Goal: Task Accomplishment & Management: Use online tool/utility

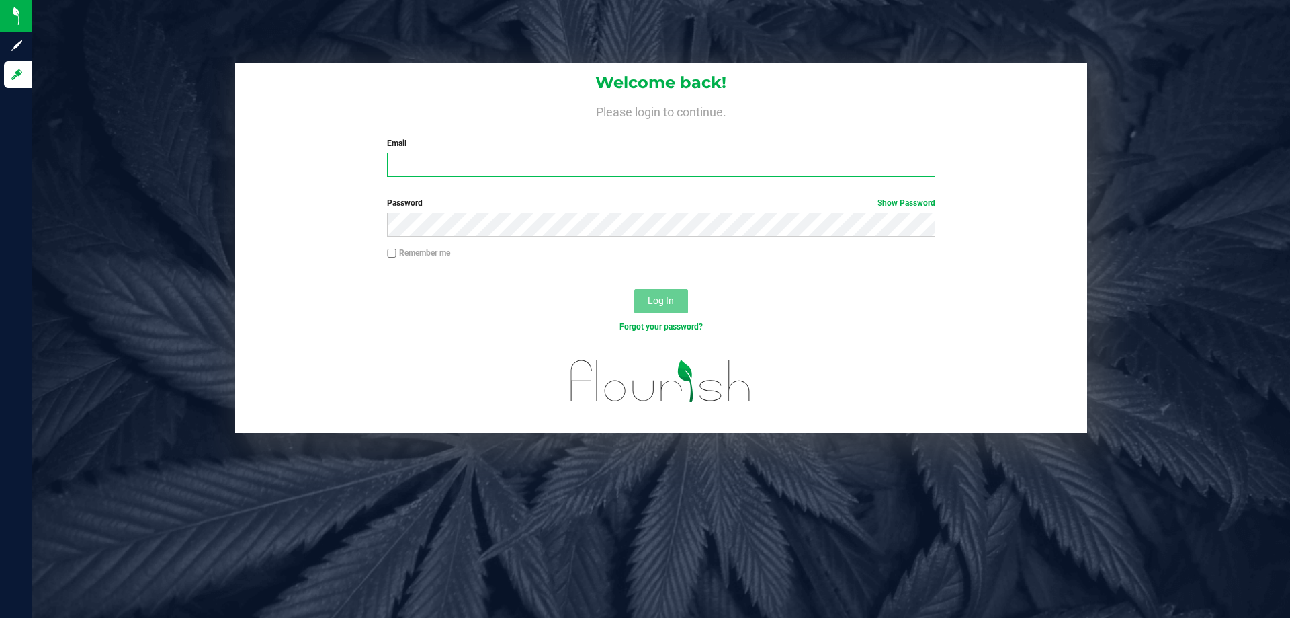
click at [425, 171] on input "Email" at bounding box center [661, 165] width 548 height 24
type input "[EMAIL_ADDRESS][DOMAIN_NAME]"
click at [634, 289] on button "Log In" at bounding box center [661, 301] width 54 height 24
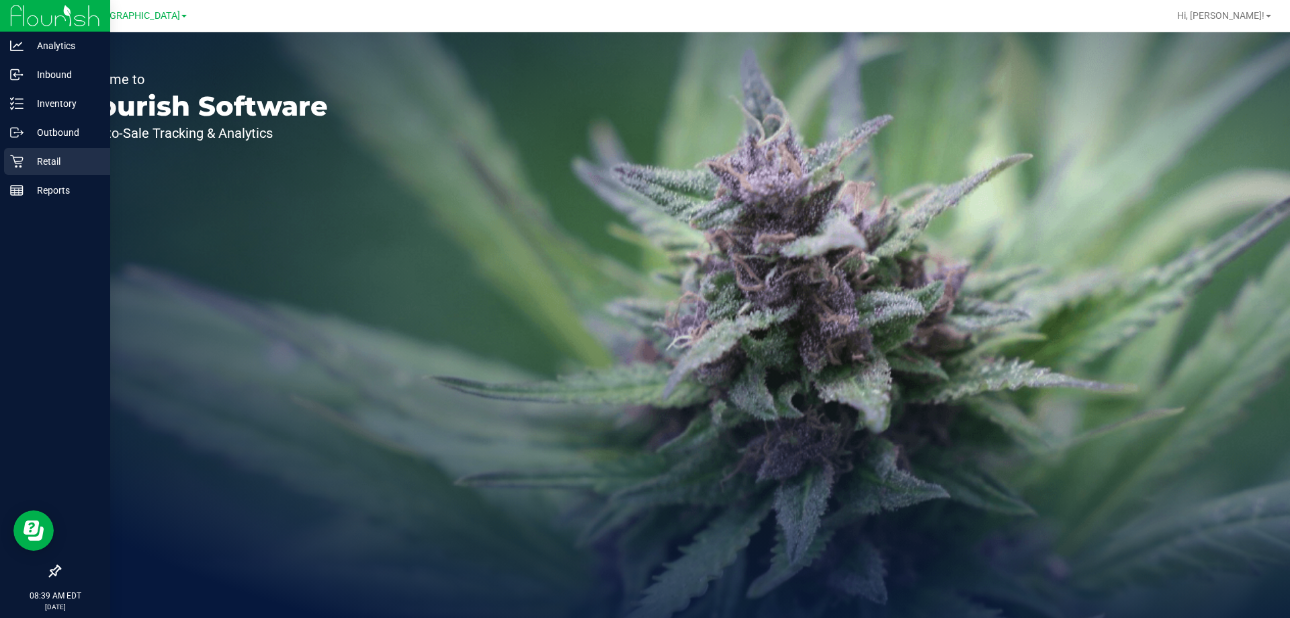
click at [45, 171] on div "Retail" at bounding box center [57, 161] width 106 height 27
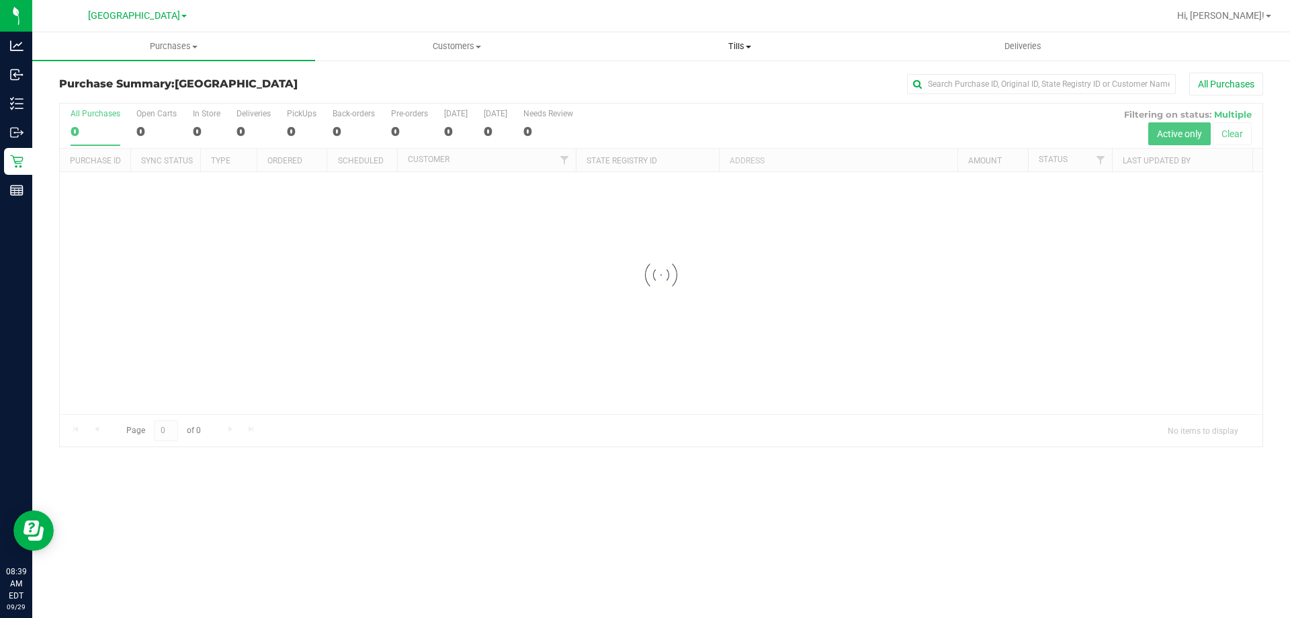
click at [737, 48] on span "Tills" at bounding box center [740, 46] width 282 height 12
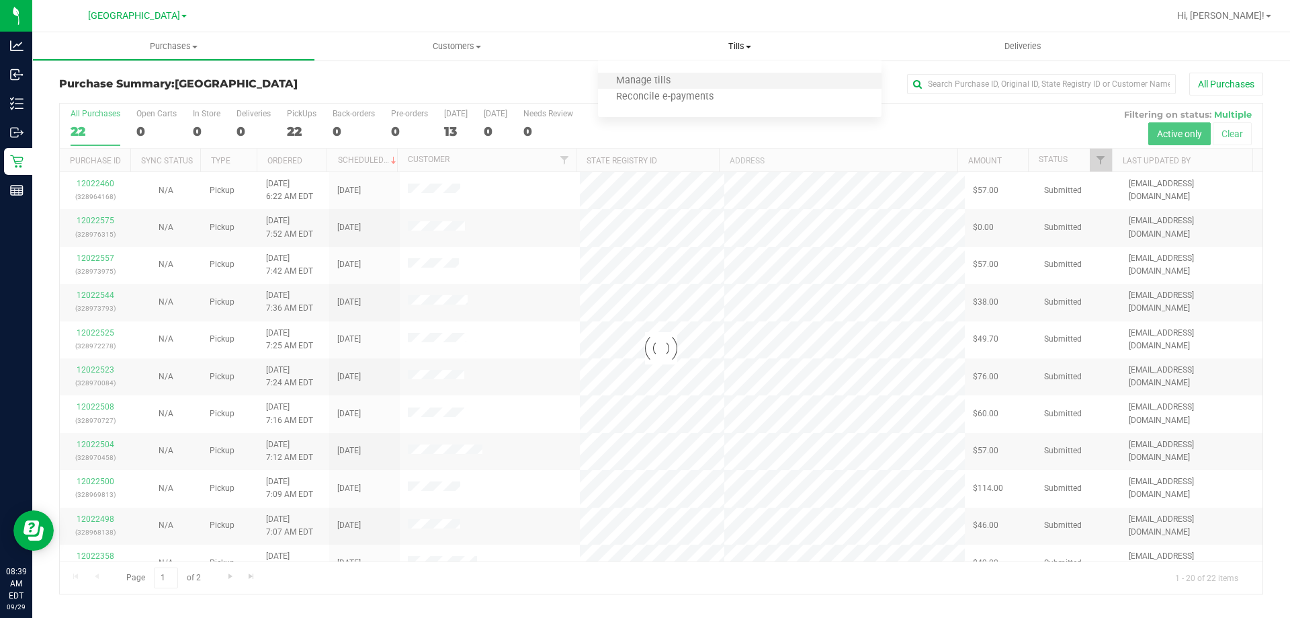
click at [700, 81] on li "Manage tills" at bounding box center [739, 81] width 283 height 16
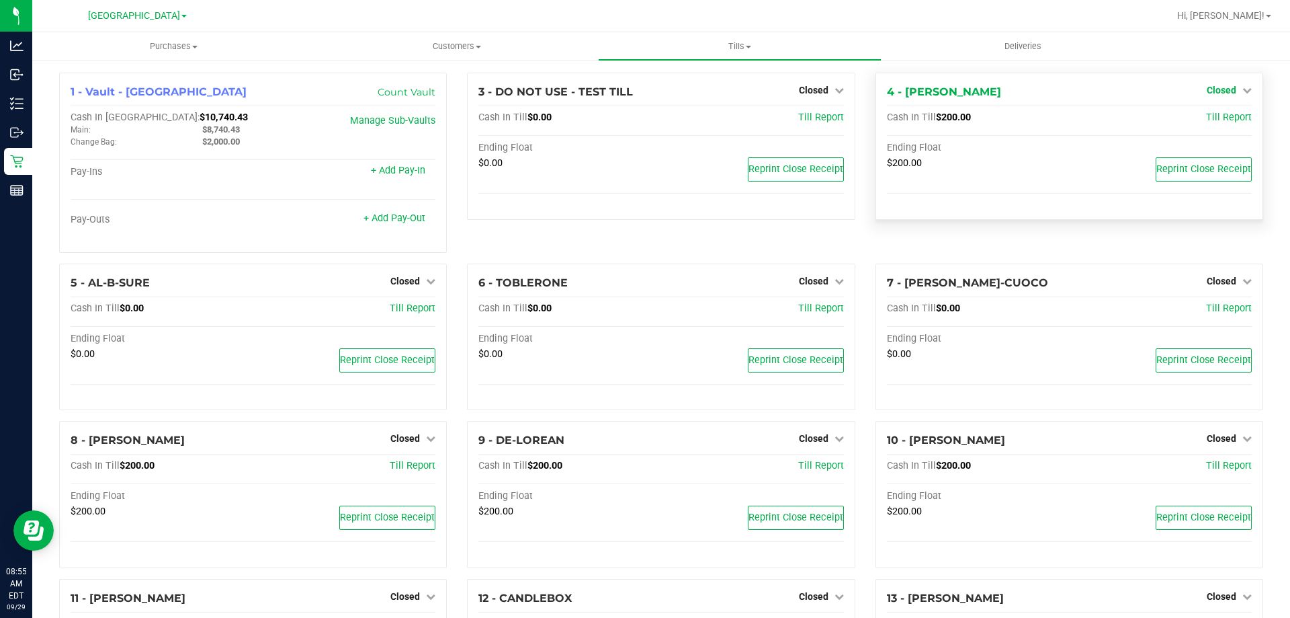
click at [1216, 89] on span "Closed" at bounding box center [1222, 90] width 30 height 11
click at [1207, 119] on link "Open Till" at bounding box center [1222, 118] width 36 height 11
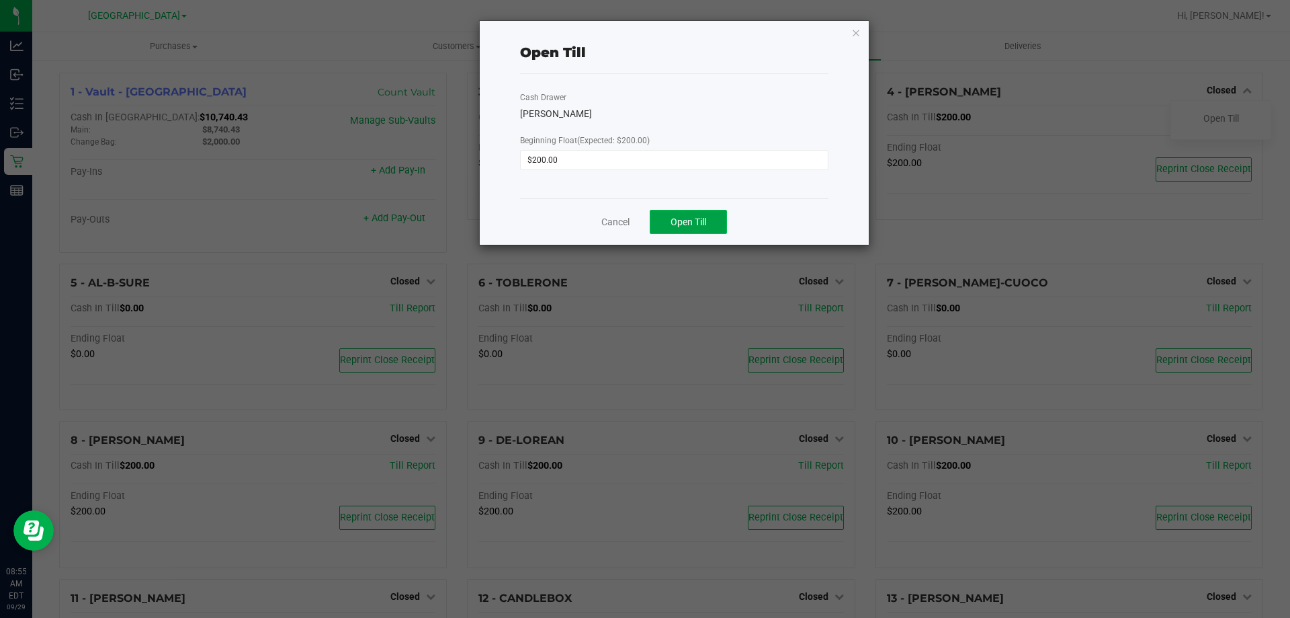
click at [706, 222] on span "Open Till" at bounding box center [689, 221] width 36 height 11
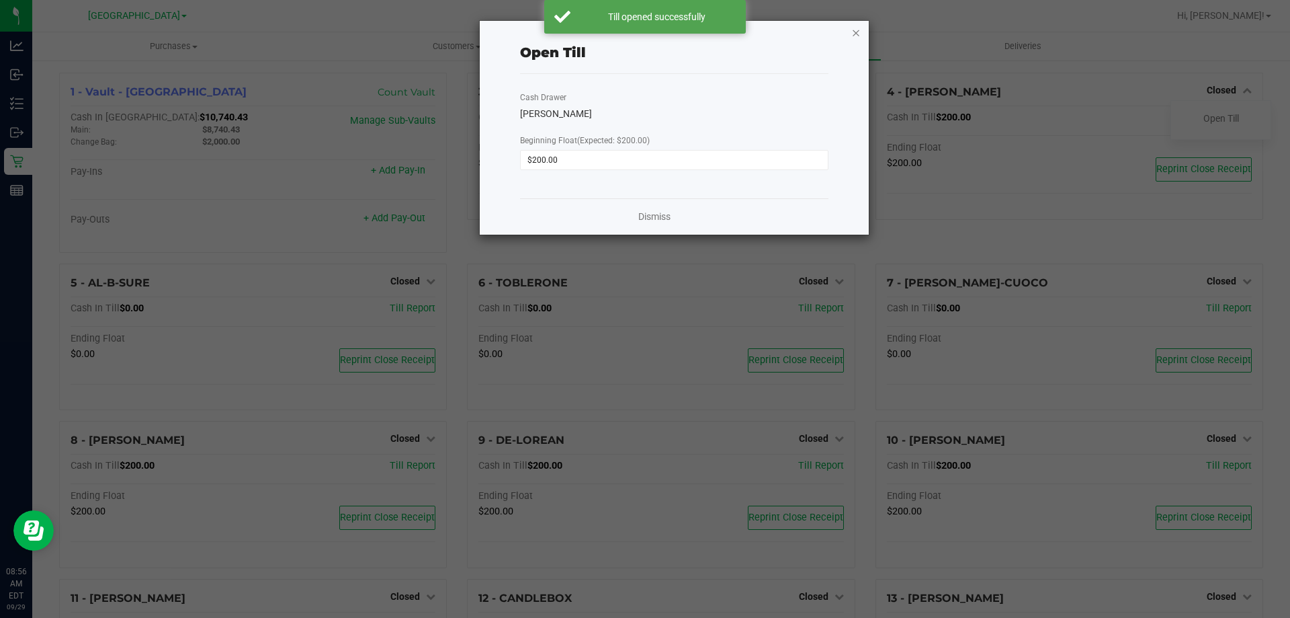
click at [858, 36] on icon "button" at bounding box center [856, 32] width 9 height 16
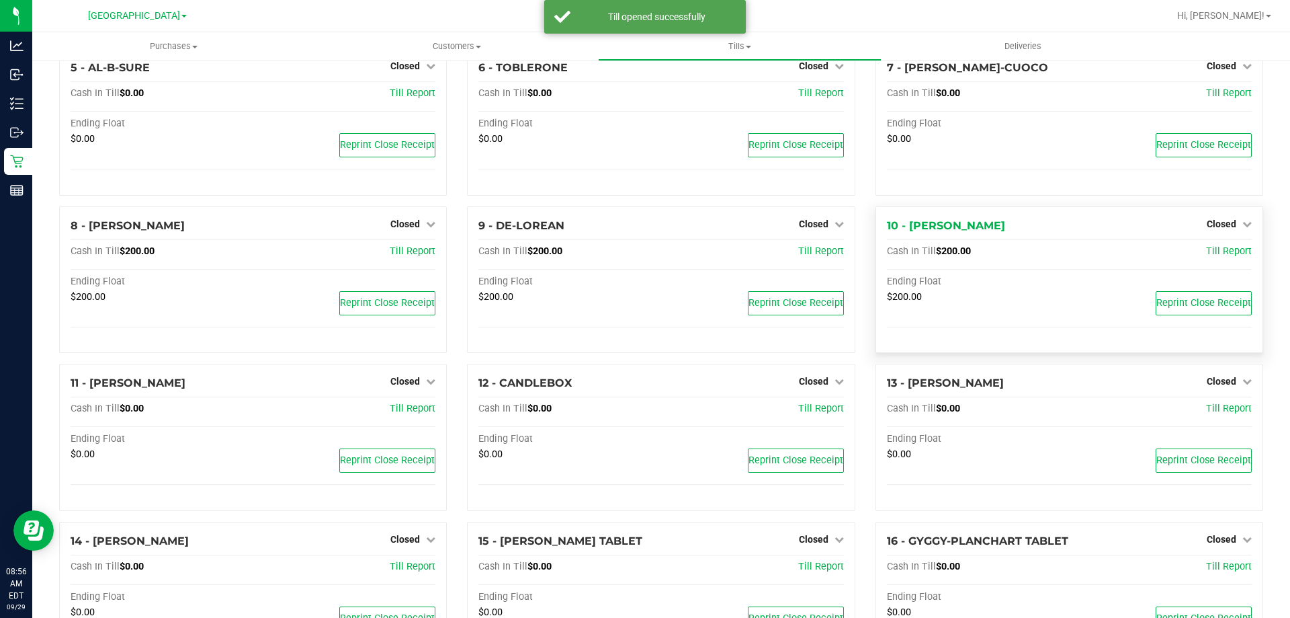
scroll to position [269, 0]
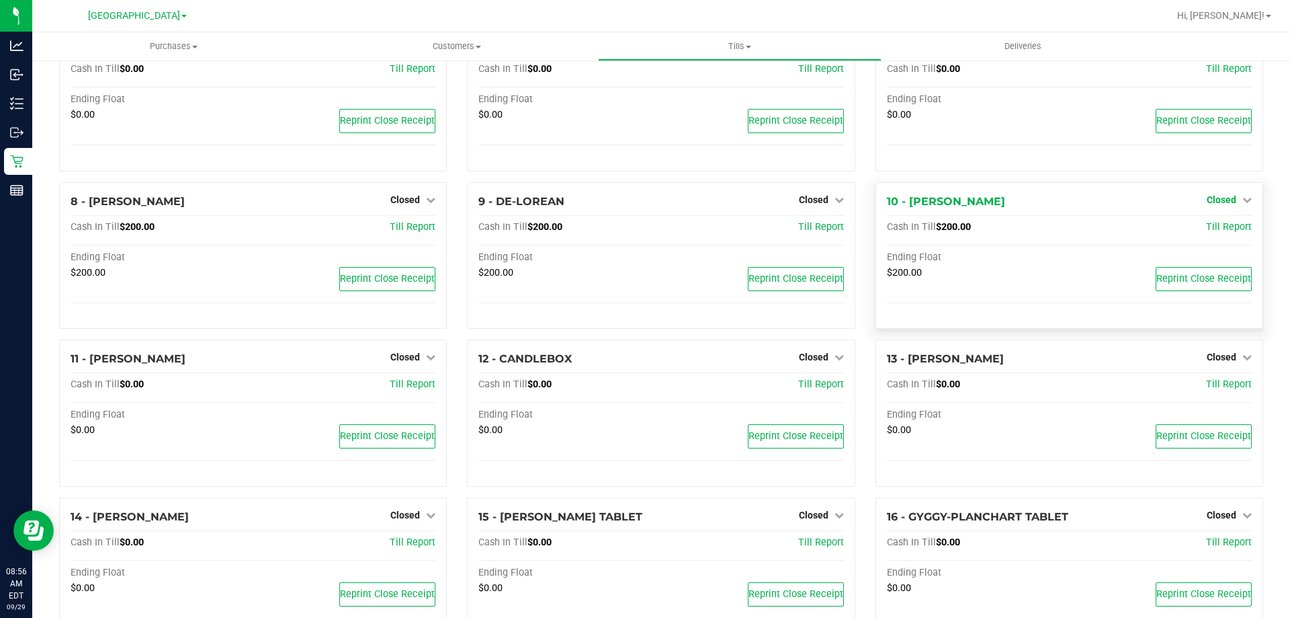
click at [1211, 199] on span "Closed" at bounding box center [1222, 199] width 30 height 11
click at [1212, 226] on link "Open Till" at bounding box center [1222, 227] width 36 height 11
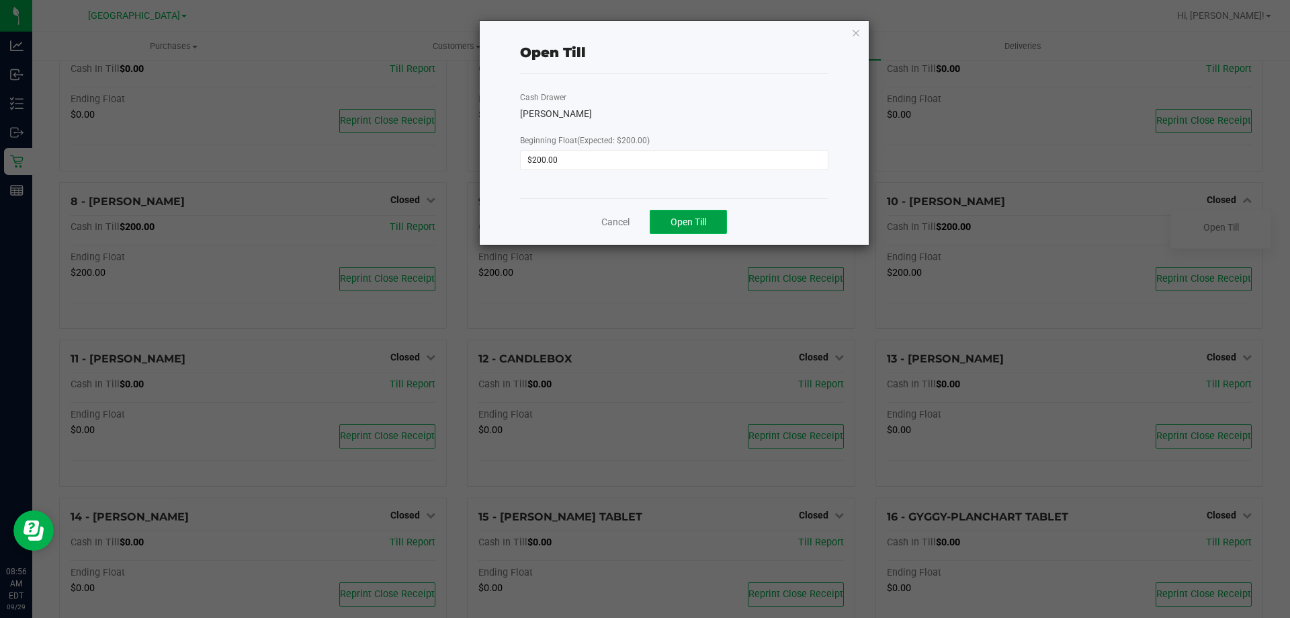
click at [717, 226] on button "Open Till" at bounding box center [688, 222] width 77 height 24
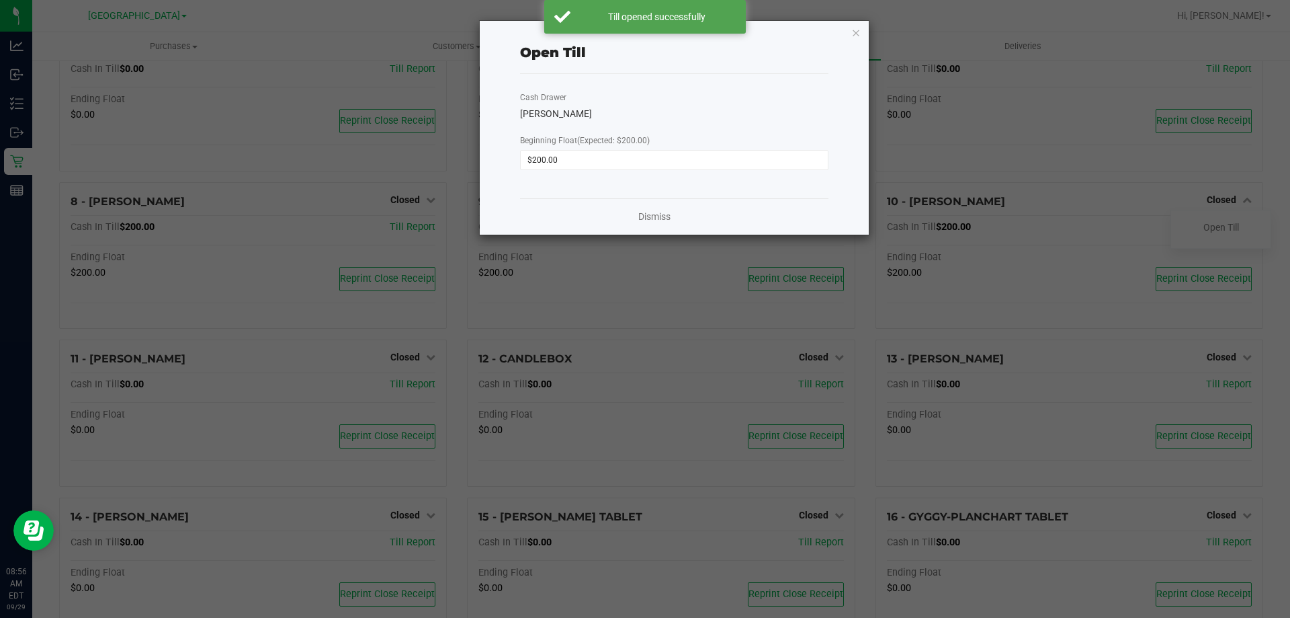
click at [674, 216] on div "Dismiss" at bounding box center [674, 216] width 308 height 36
click at [661, 212] on link "Dismiss" at bounding box center [654, 217] width 32 height 14
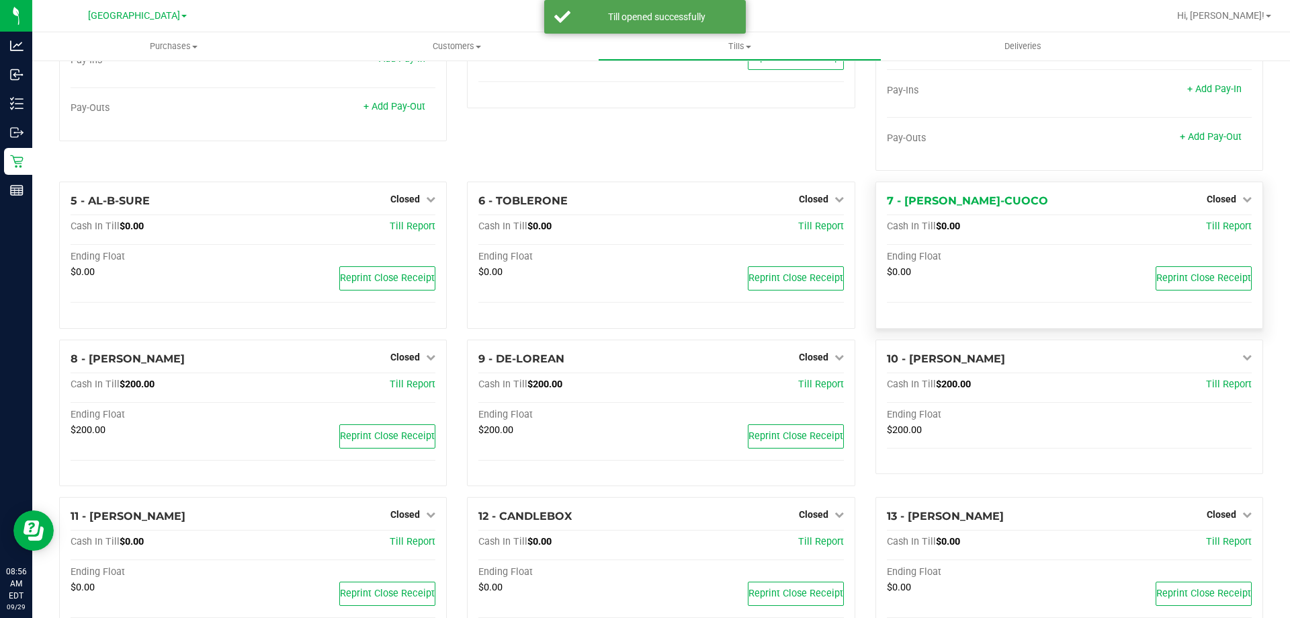
scroll to position [0, 0]
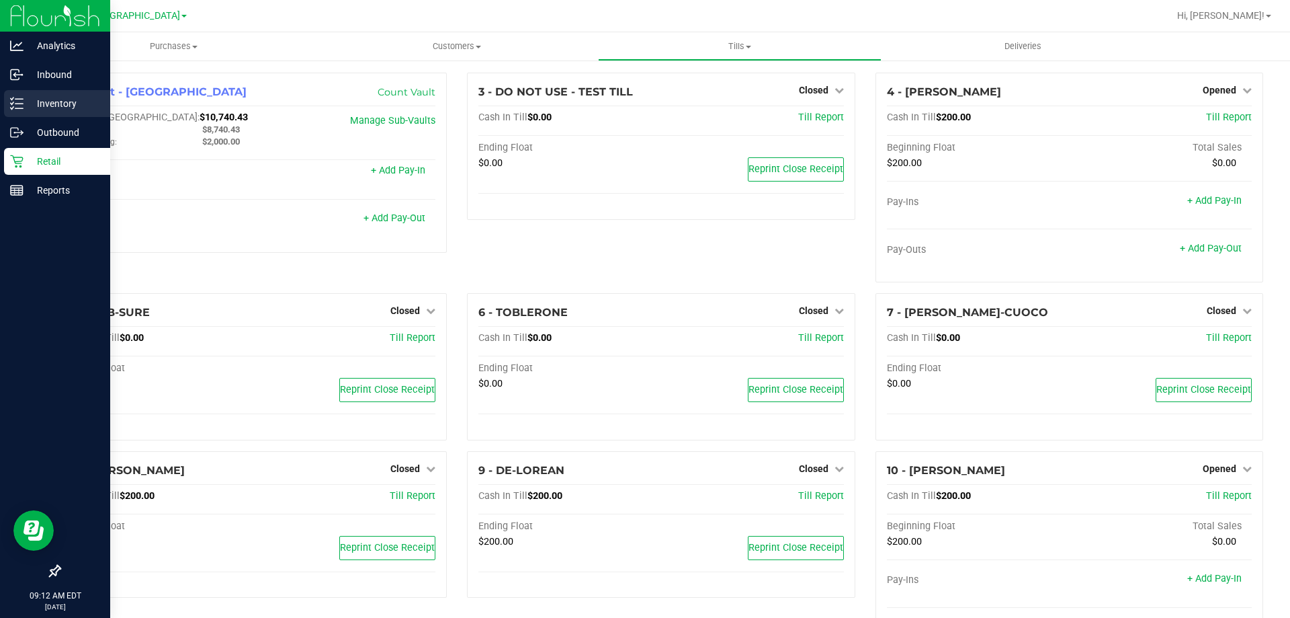
click at [24, 110] on p "Inventory" at bounding box center [64, 103] width 81 height 16
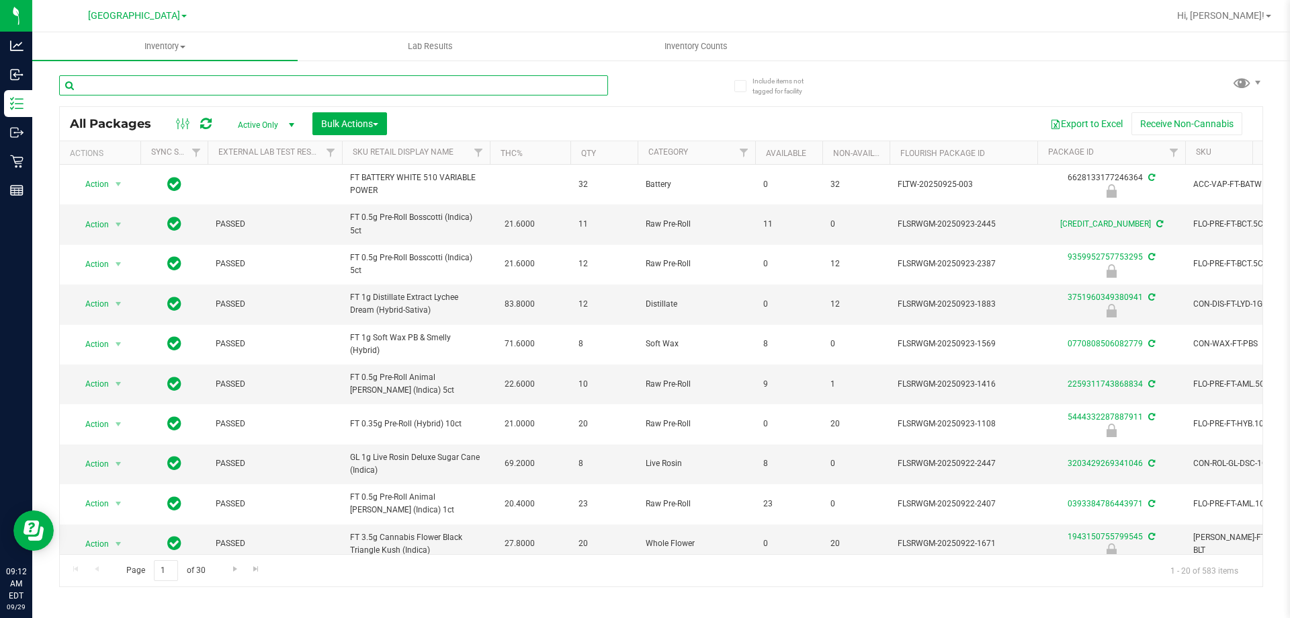
click at [169, 87] on input "text" at bounding box center [333, 85] width 549 height 20
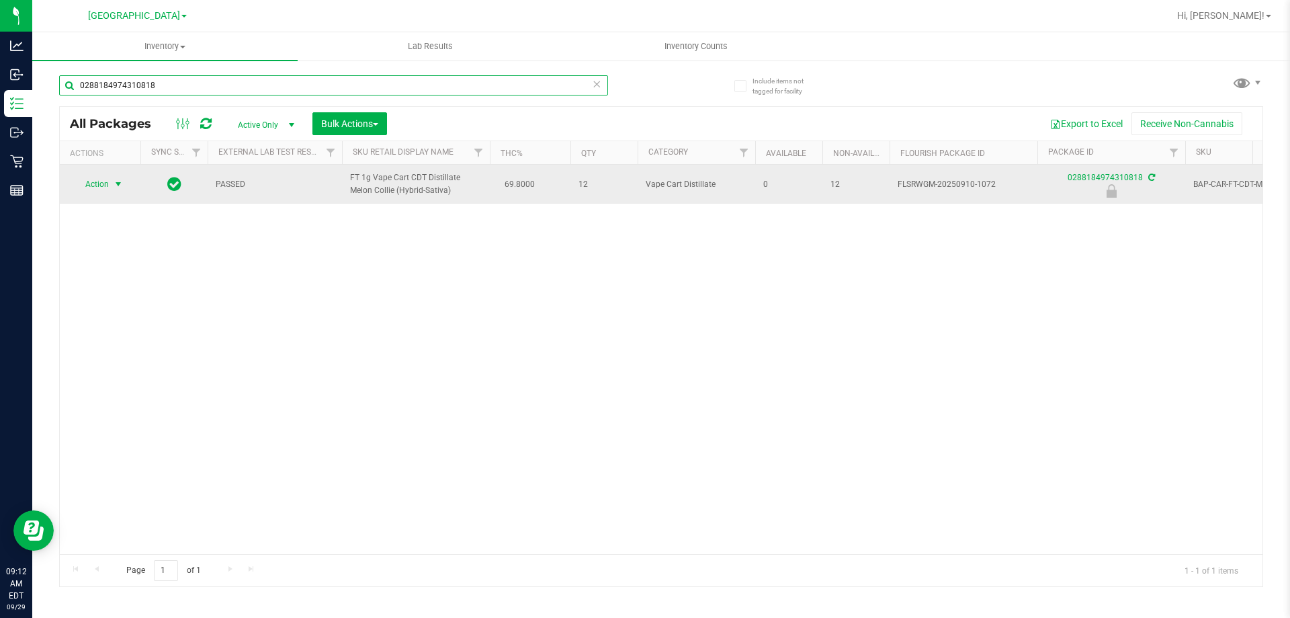
type input "0288184974310818"
click at [109, 188] on span "Action" at bounding box center [91, 184] width 36 height 19
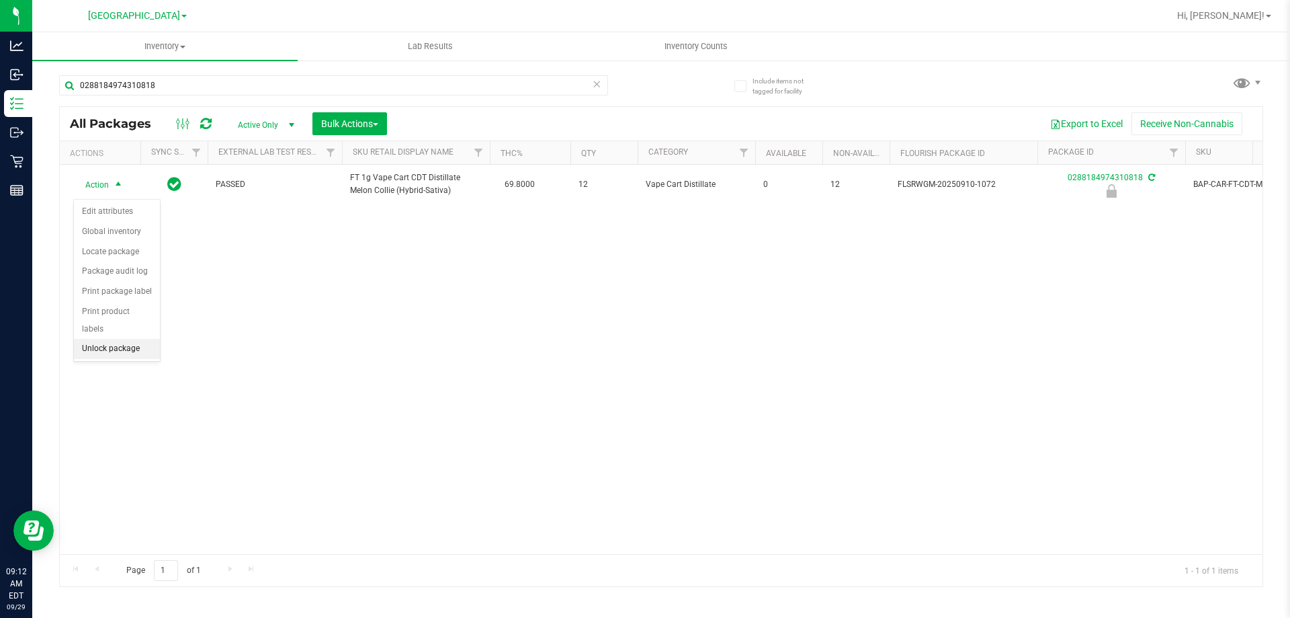
click at [134, 339] on li "Unlock package" at bounding box center [117, 349] width 86 height 20
